Goal: Book appointment/travel/reservation

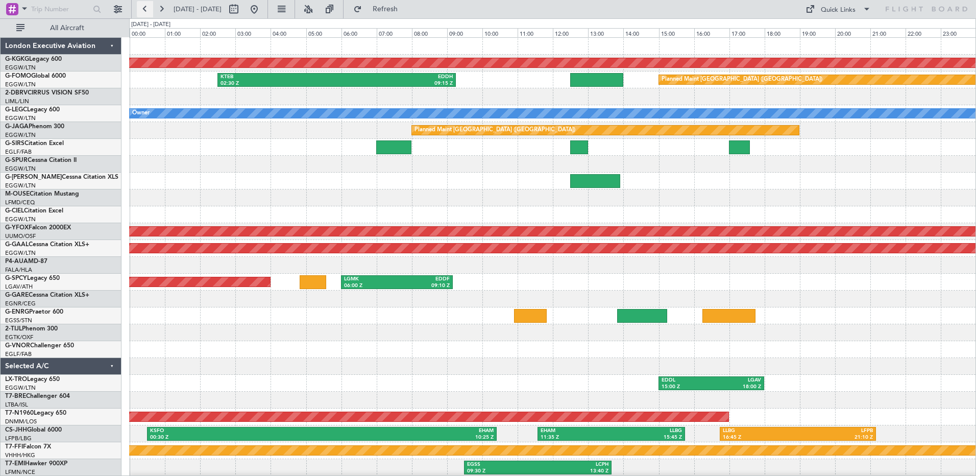
click at [145, 10] on button at bounding box center [145, 9] width 16 height 16
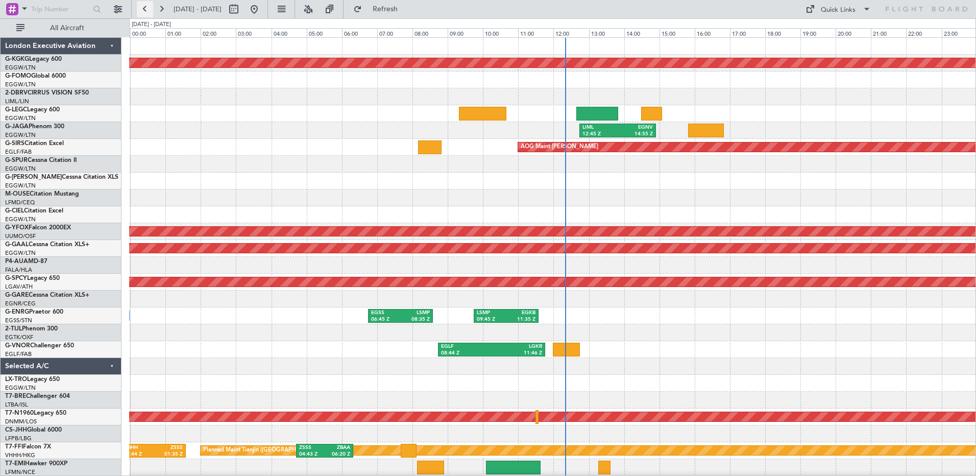
click at [145, 10] on button at bounding box center [145, 9] width 16 height 16
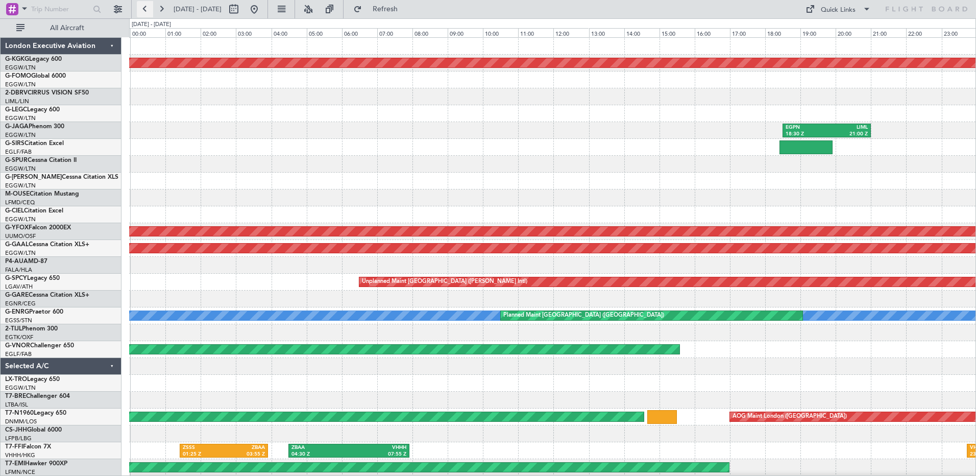
click at [145, 10] on button at bounding box center [145, 9] width 16 height 16
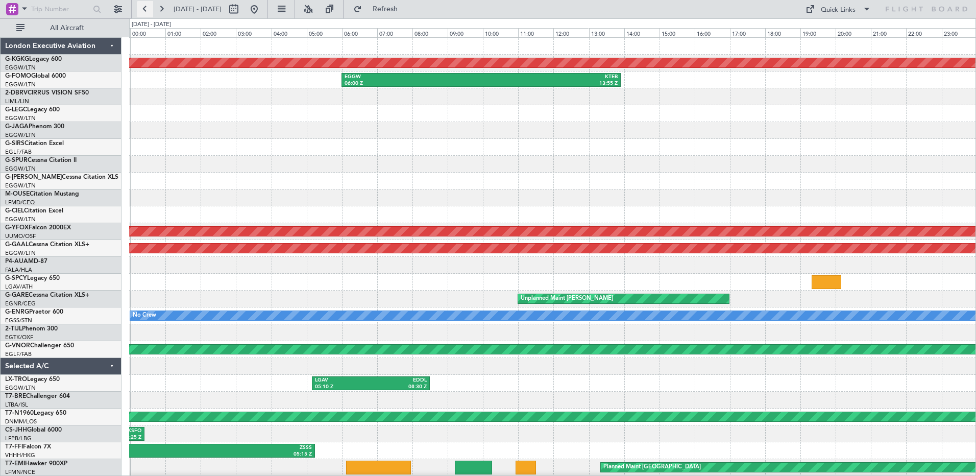
click at [145, 10] on button at bounding box center [145, 9] width 16 height 16
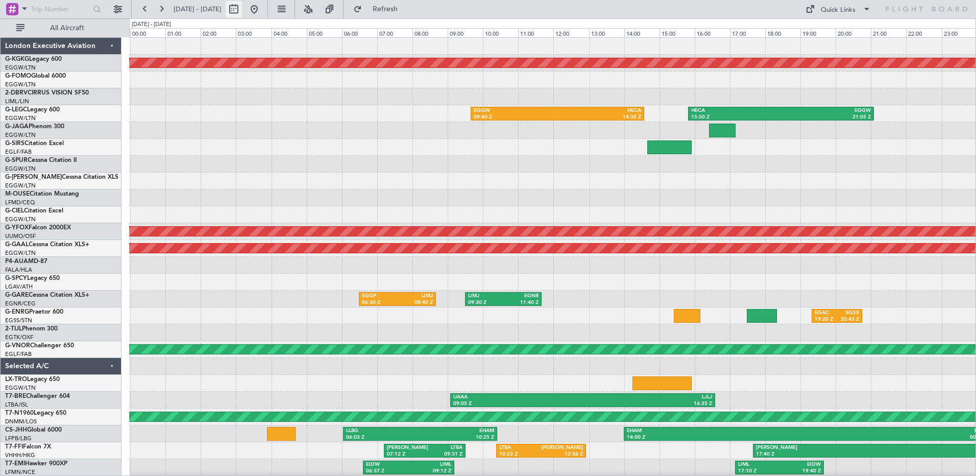
click at [242, 12] on button at bounding box center [234, 9] width 16 height 16
select select "9"
select select "2025"
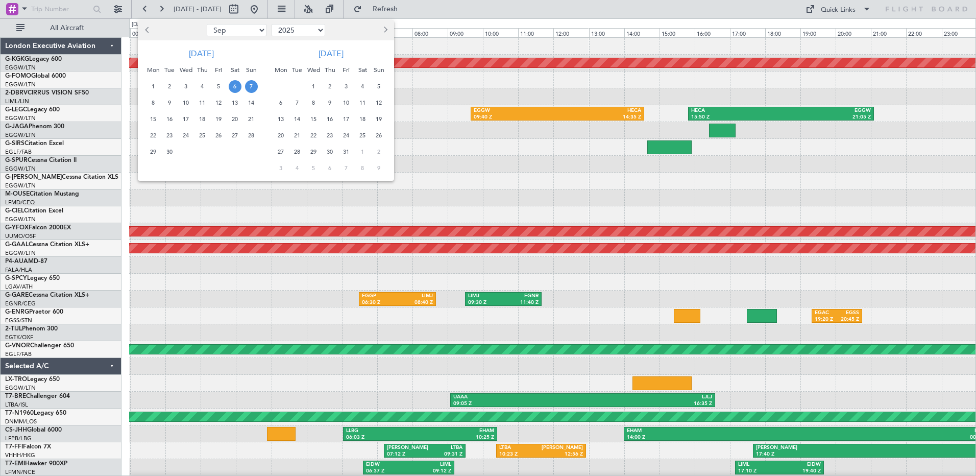
click at [149, 29] on span "Previous month" at bounding box center [148, 30] width 6 height 6
select select "5"
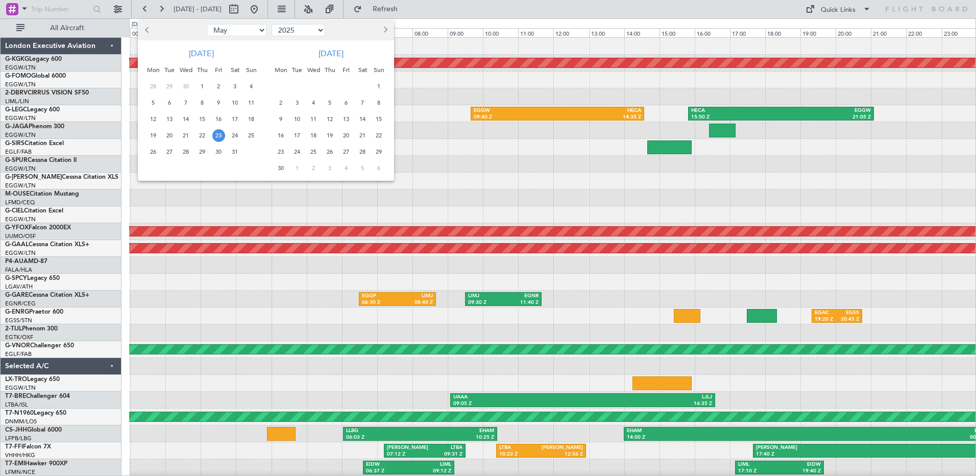
click at [217, 134] on span "23" at bounding box center [218, 135] width 13 height 13
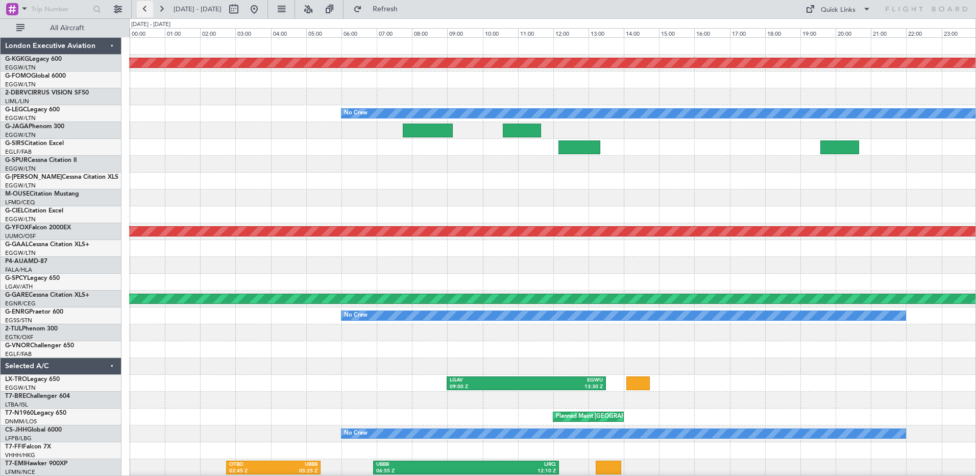
click at [141, 9] on button at bounding box center [145, 9] width 16 height 16
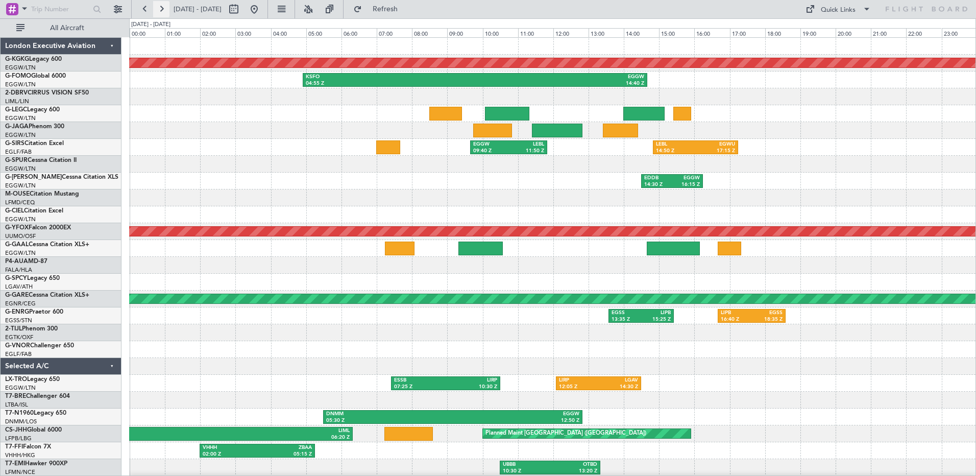
click at [165, 7] on button at bounding box center [161, 9] width 16 height 16
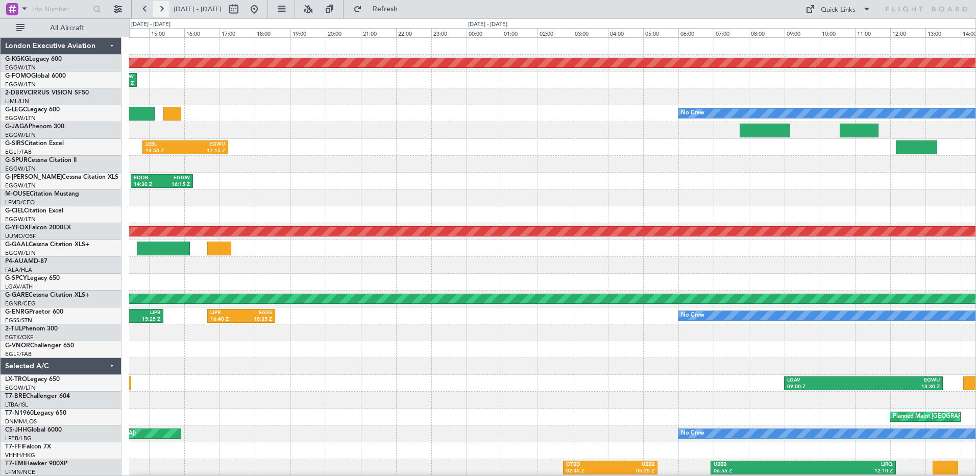
click at [165, 7] on button at bounding box center [161, 9] width 16 height 16
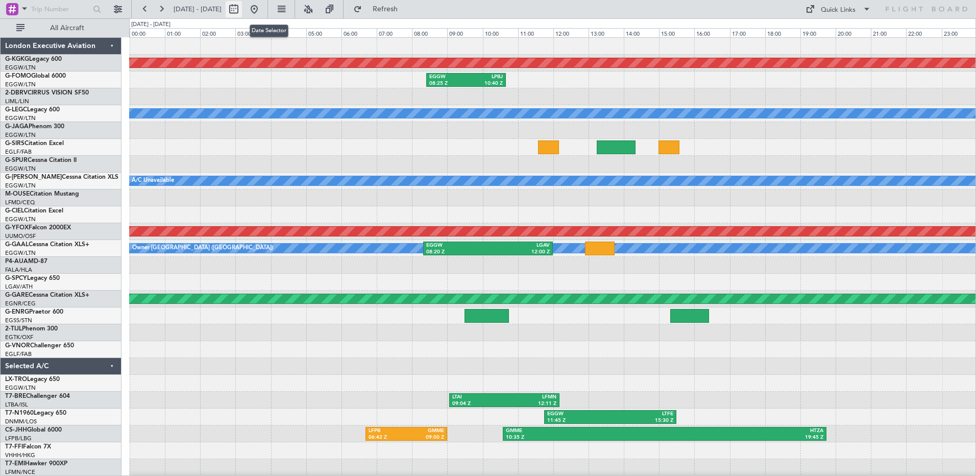
click at [242, 9] on button at bounding box center [234, 9] width 16 height 16
select select "5"
select select "2025"
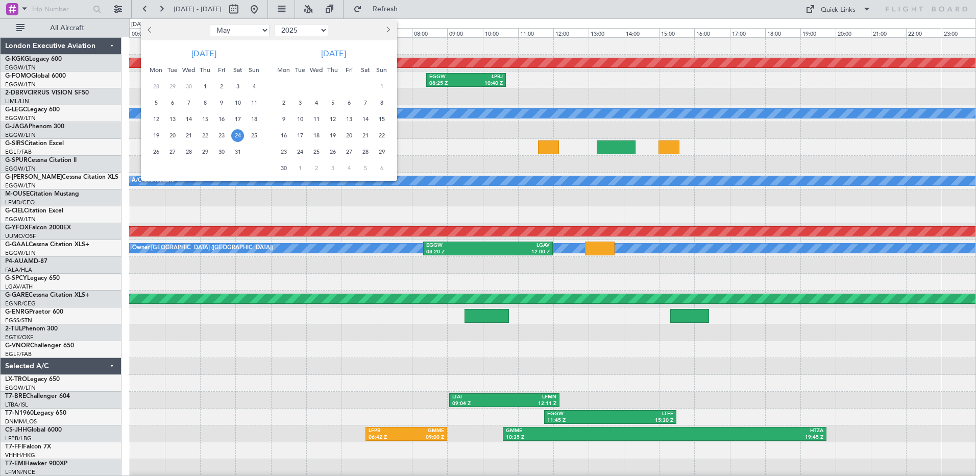
click at [391, 34] on button "Next month" at bounding box center [387, 30] width 11 height 16
click at [299, 103] on span "9" at bounding box center [300, 102] width 13 height 13
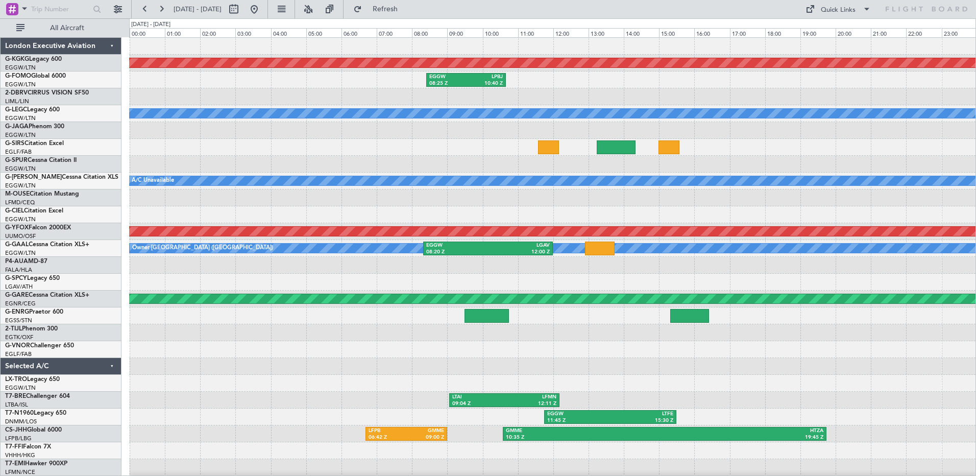
select select "9"
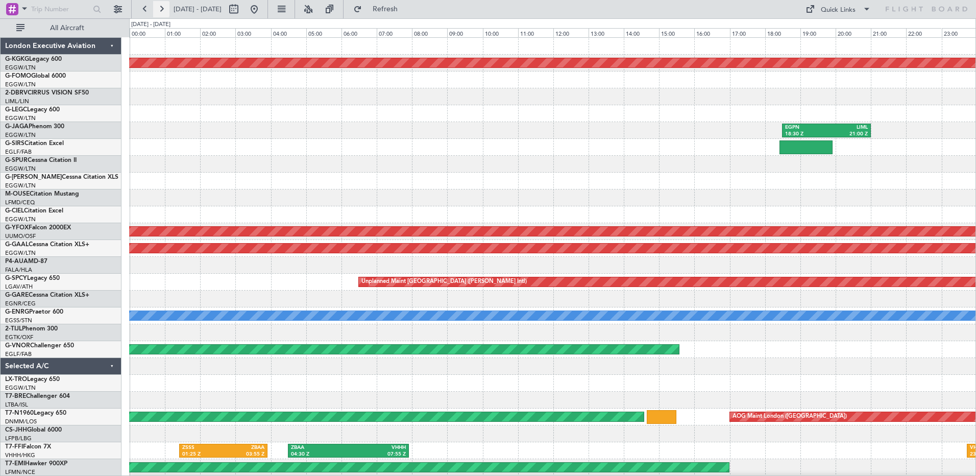
click at [159, 8] on button at bounding box center [161, 9] width 16 height 16
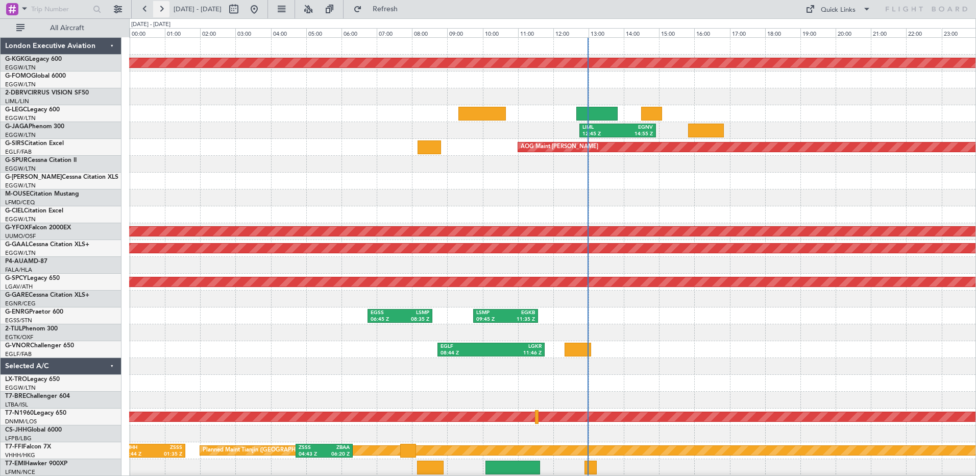
click at [163, 5] on button at bounding box center [161, 9] width 16 height 16
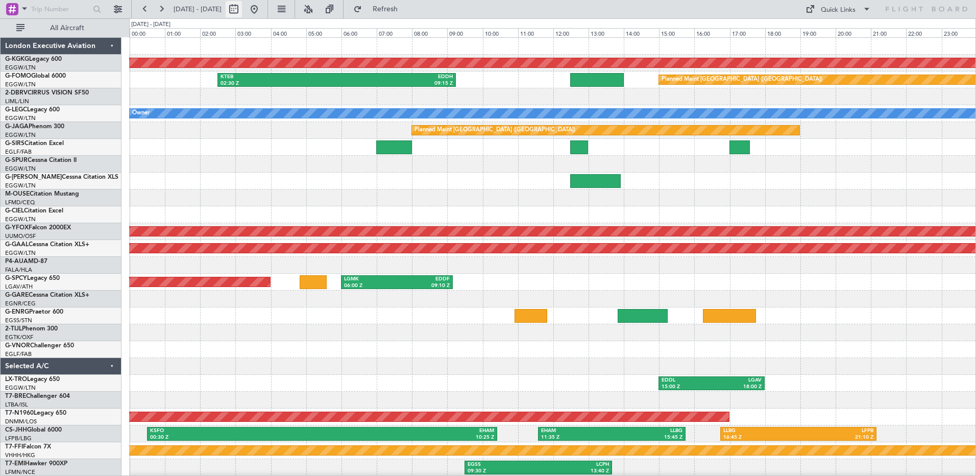
click at [242, 8] on button at bounding box center [234, 9] width 16 height 16
select select "9"
select select "2025"
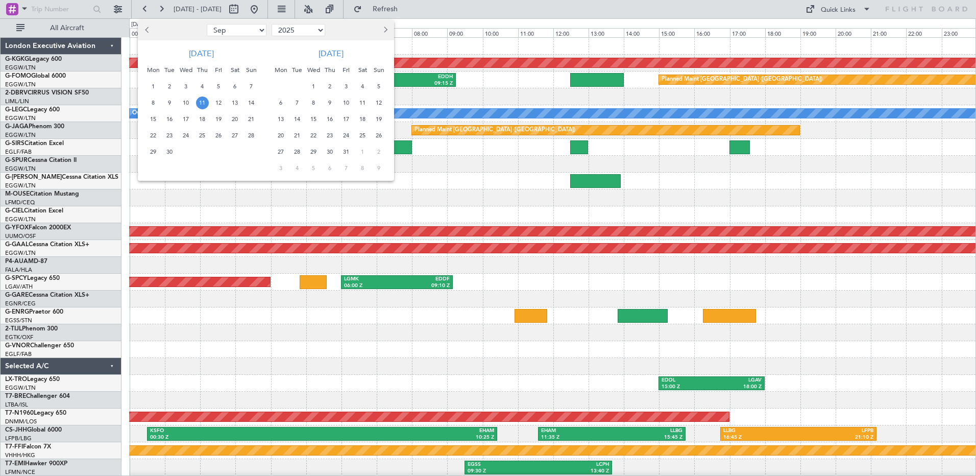
click at [144, 25] on button "Previous month" at bounding box center [147, 30] width 11 height 16
select select "5"
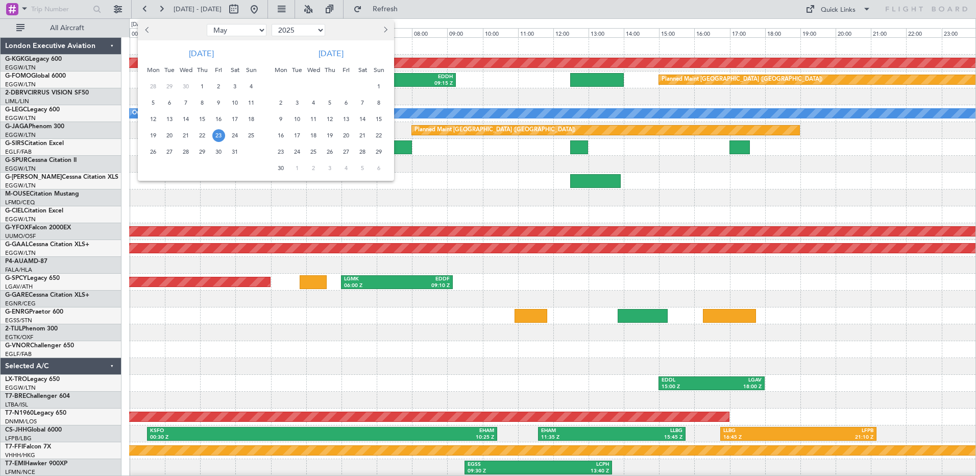
click at [217, 133] on span "23" at bounding box center [218, 135] width 13 height 13
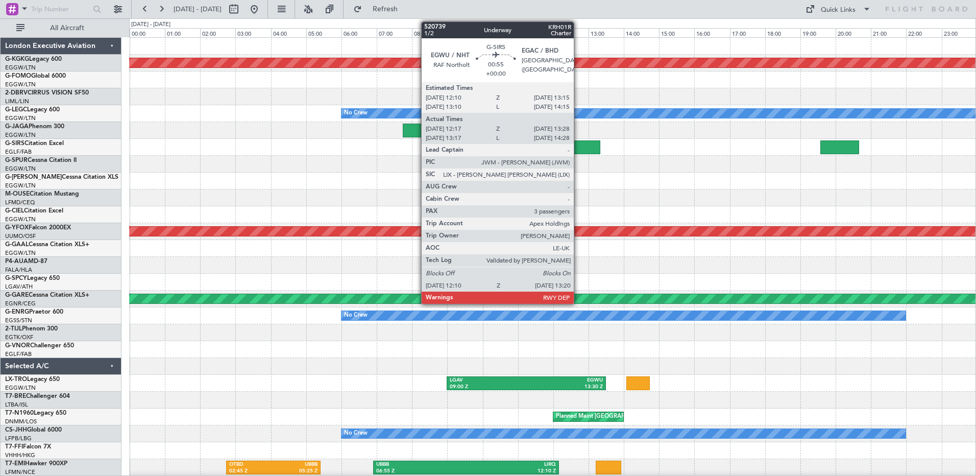
click at [578, 148] on div at bounding box center [579, 147] width 41 height 14
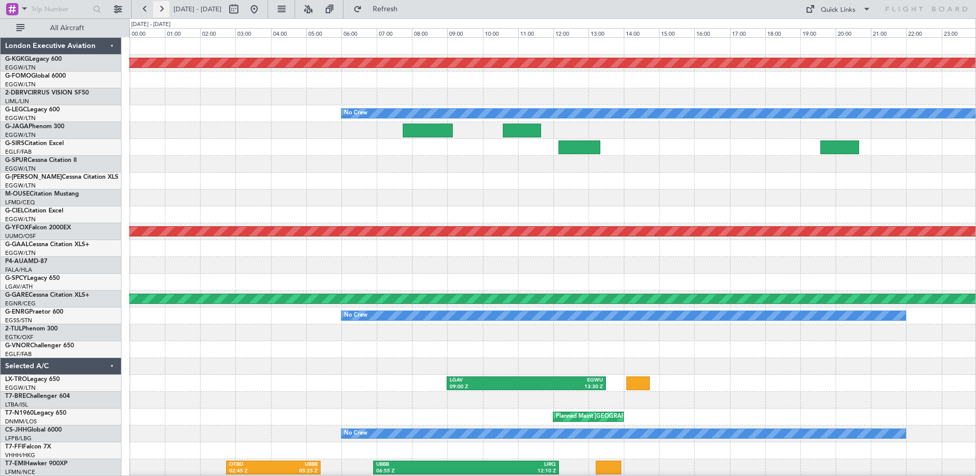
click at [165, 11] on button at bounding box center [161, 9] width 16 height 16
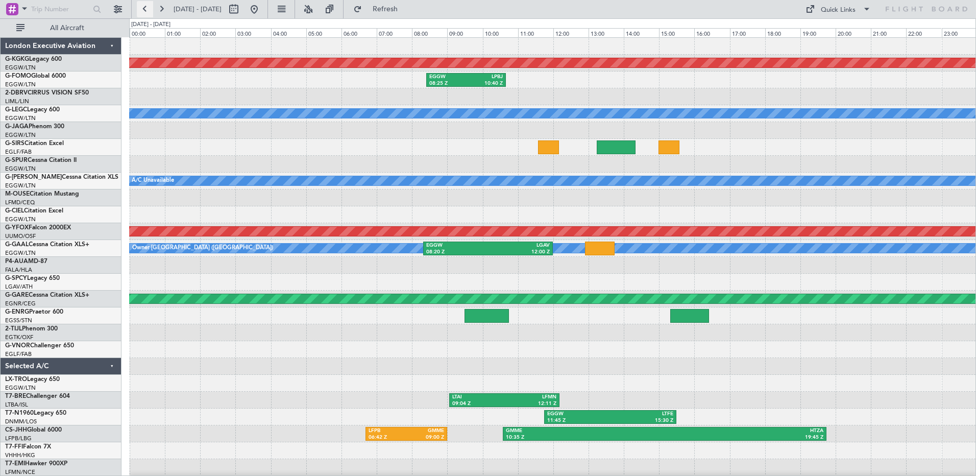
click at [140, 9] on button at bounding box center [145, 9] width 16 height 16
